Goal: Information Seeking & Learning: Check status

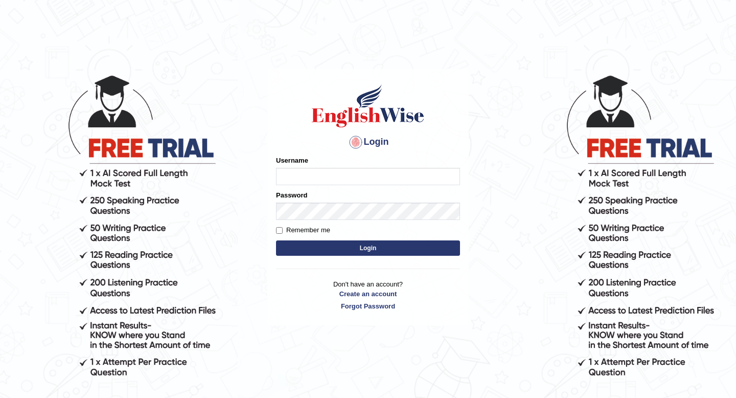
type input "masaki"
click at [334, 254] on button "Login" at bounding box center [368, 247] width 184 height 15
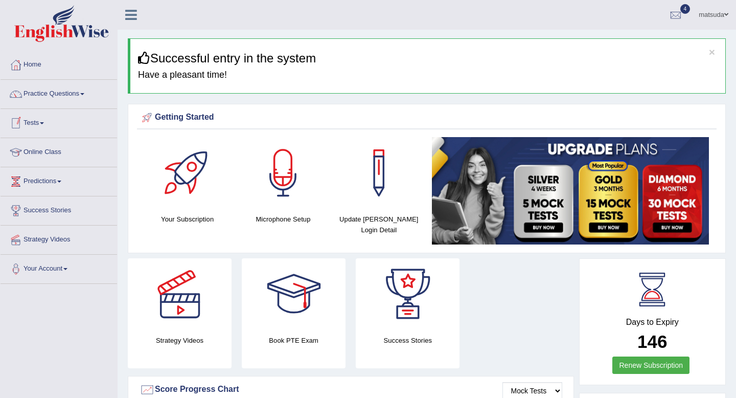
click at [46, 121] on link "Tests" at bounding box center [59, 122] width 117 height 26
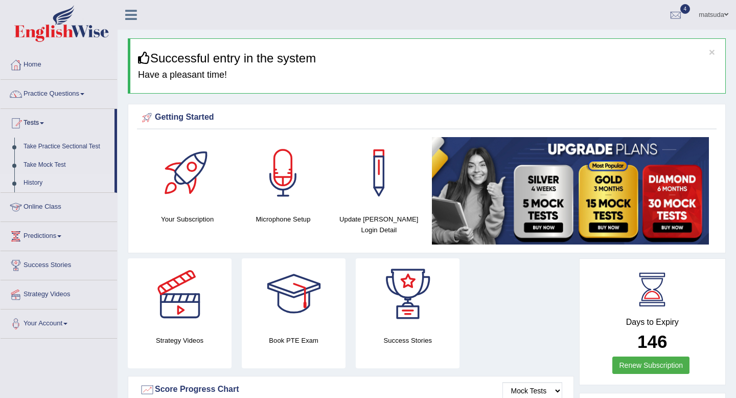
click at [31, 185] on link "History" at bounding box center [67, 183] width 96 height 18
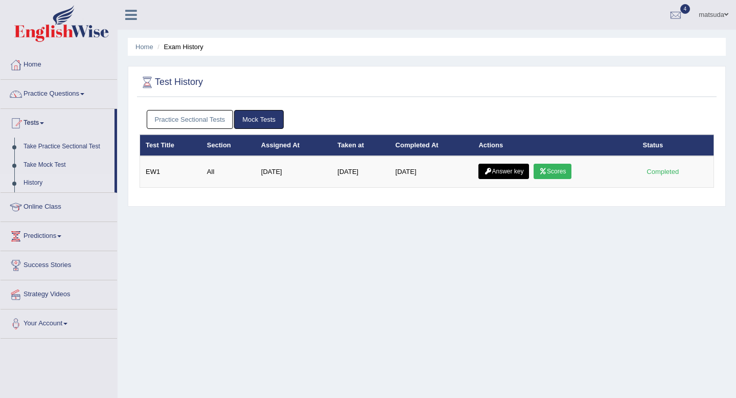
click at [193, 120] on link "Practice Sectional Tests" at bounding box center [190, 119] width 87 height 19
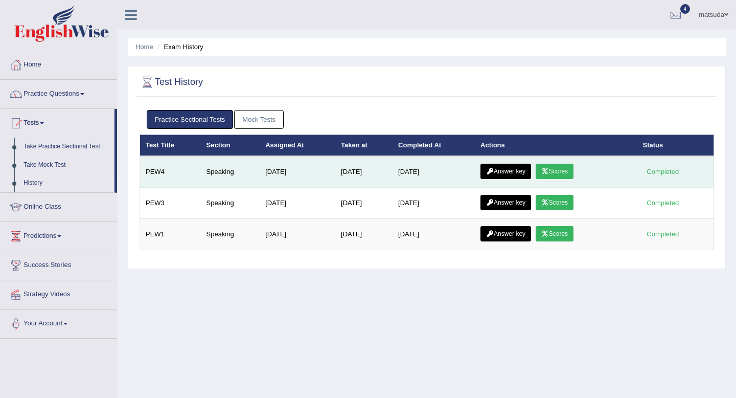
click at [549, 171] on icon at bounding box center [545, 171] width 8 height 6
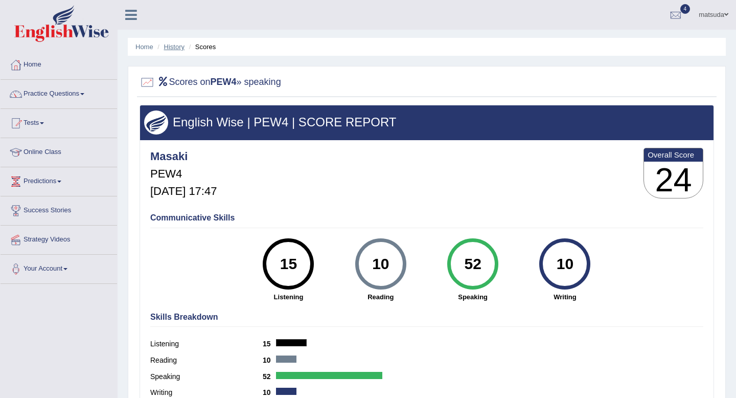
click at [169, 46] on link "History" at bounding box center [174, 47] width 20 height 8
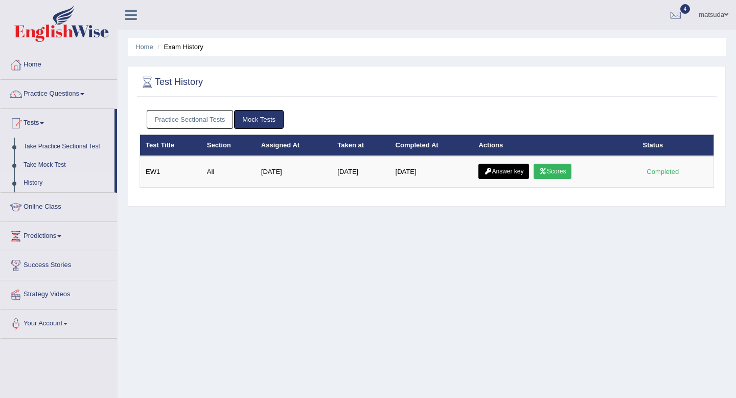
click at [220, 112] on link "Practice Sectional Tests" at bounding box center [190, 119] width 87 height 19
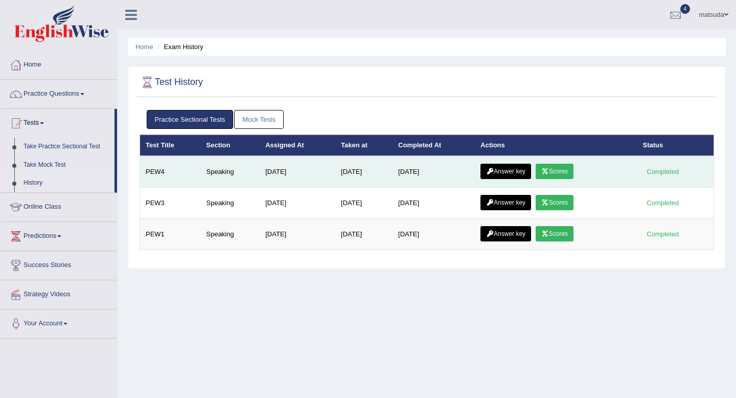
click at [514, 172] on link "Answer key" at bounding box center [506, 171] width 51 height 15
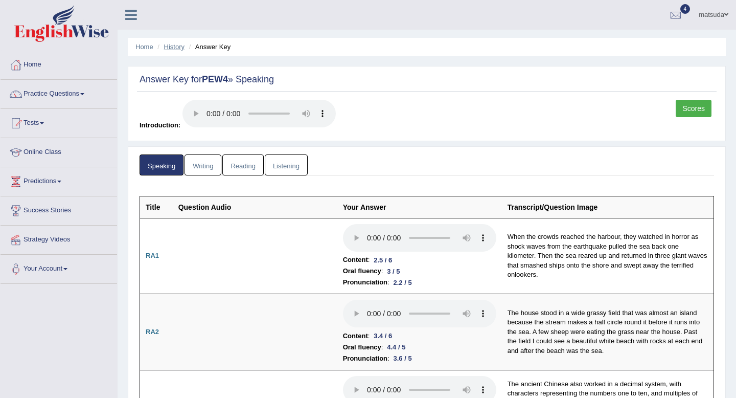
click at [169, 44] on link "History" at bounding box center [174, 47] width 20 height 8
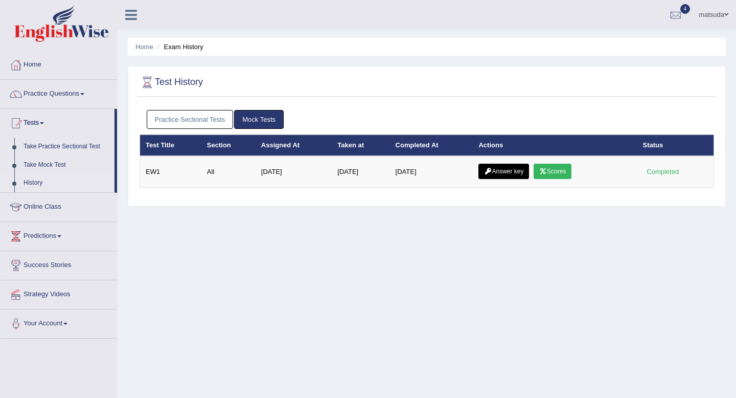
click at [227, 116] on link "Practice Sectional Tests" at bounding box center [190, 119] width 87 height 19
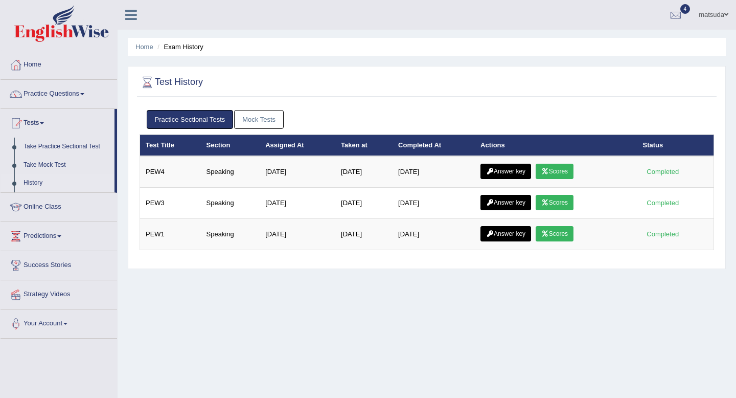
click at [251, 111] on link "Mock Tests" at bounding box center [259, 119] width 50 height 19
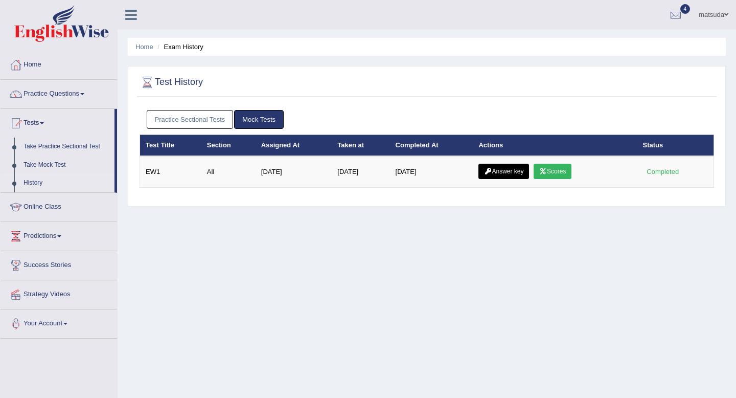
click at [214, 124] on link "Practice Sectional Tests" at bounding box center [190, 119] width 87 height 19
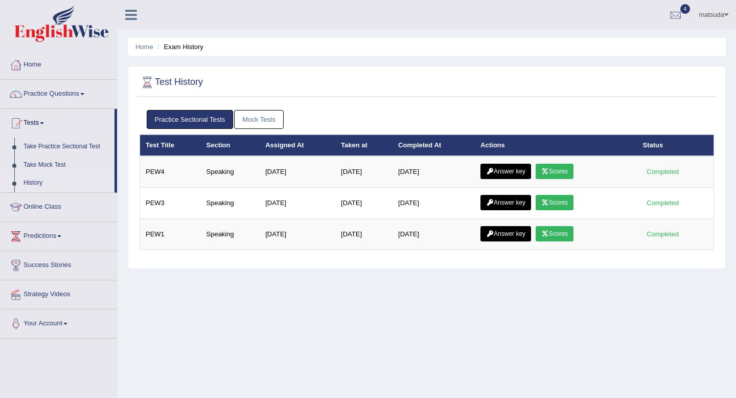
click at [252, 123] on link "Mock Tests" at bounding box center [259, 119] width 50 height 19
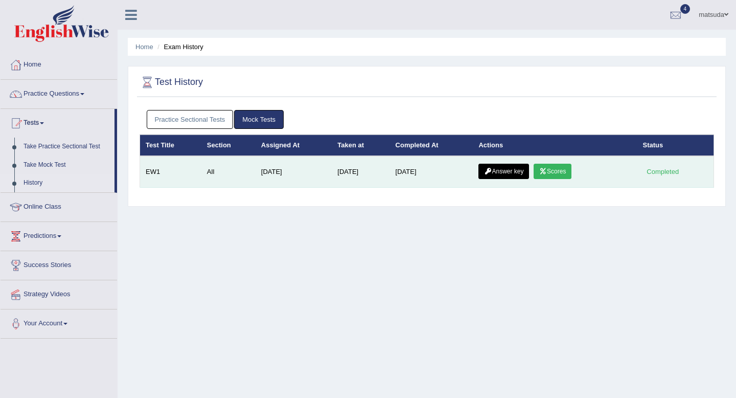
click at [506, 167] on link "Answer key" at bounding box center [504, 171] width 51 height 15
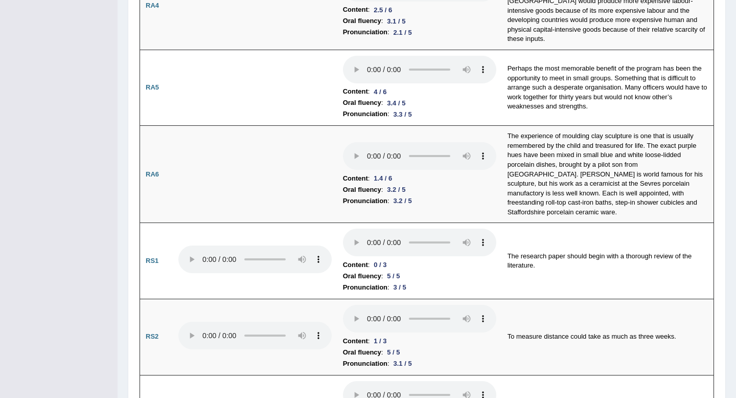
scroll to position [485, 0]
